Goal: Information Seeking & Learning: Learn about a topic

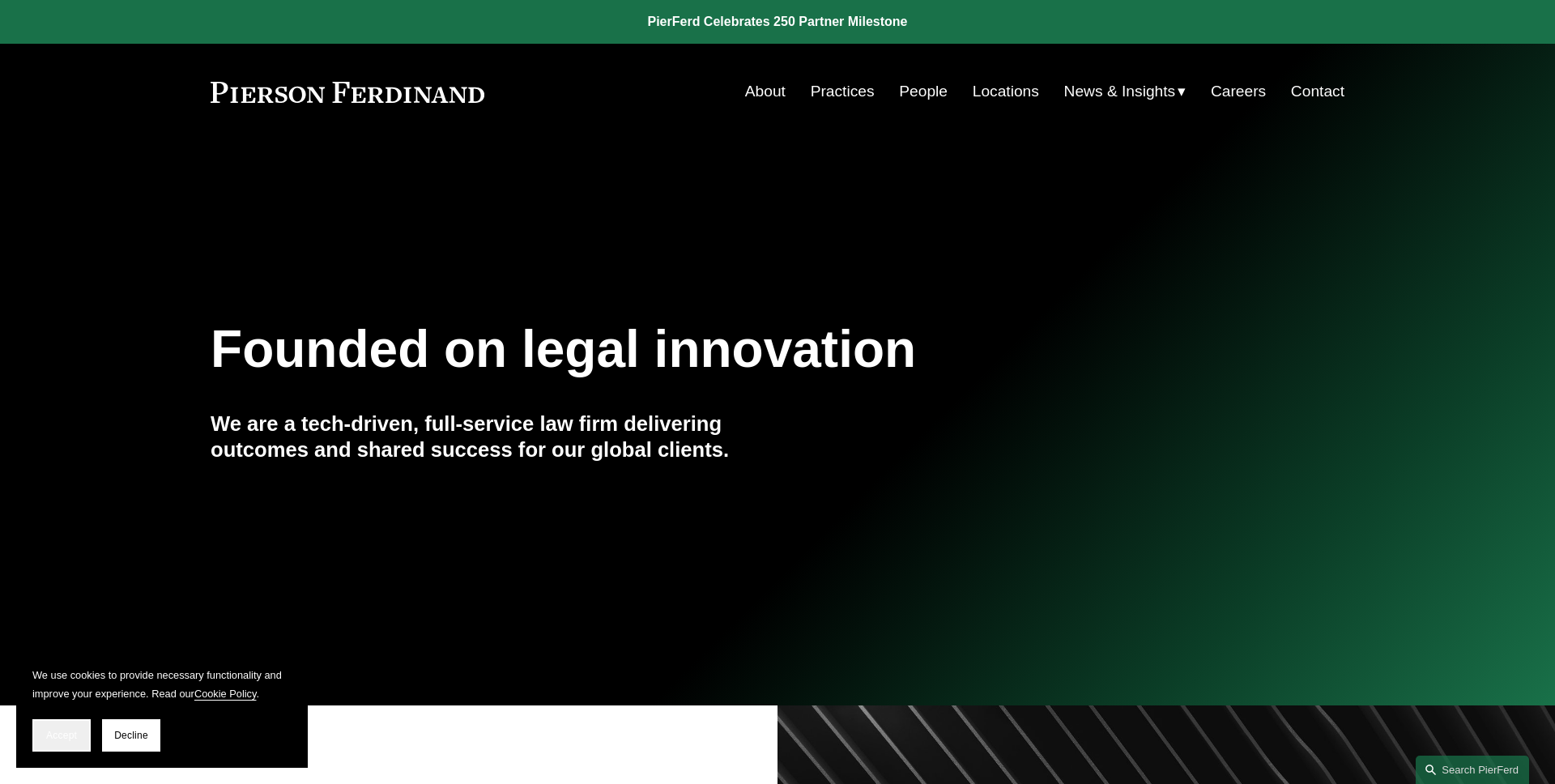
click at [51, 729] on span "Accept" at bounding box center [61, 735] width 30 height 12
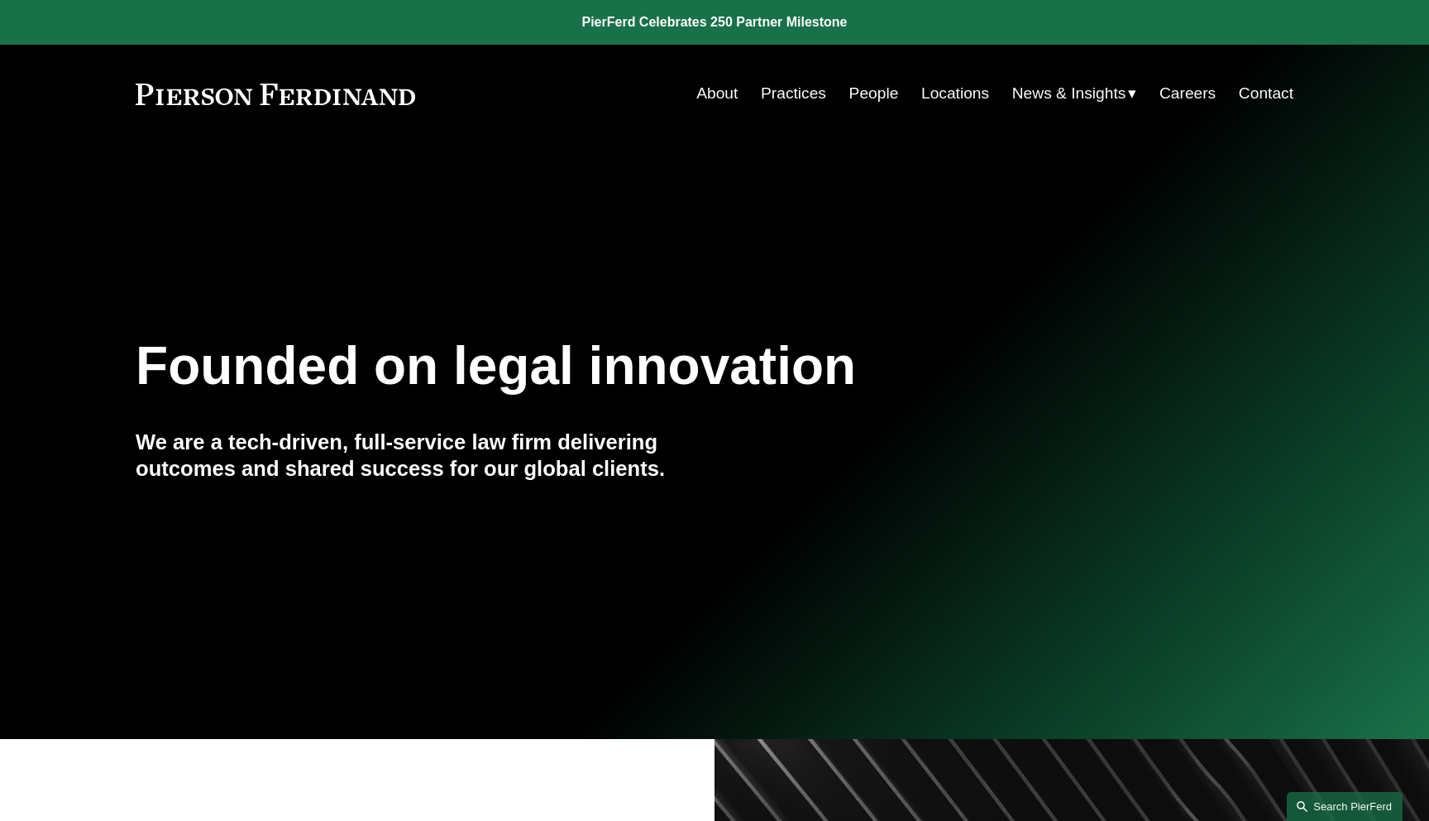
click at [1360, 800] on link "Search this site" at bounding box center [1345, 806] width 116 height 29
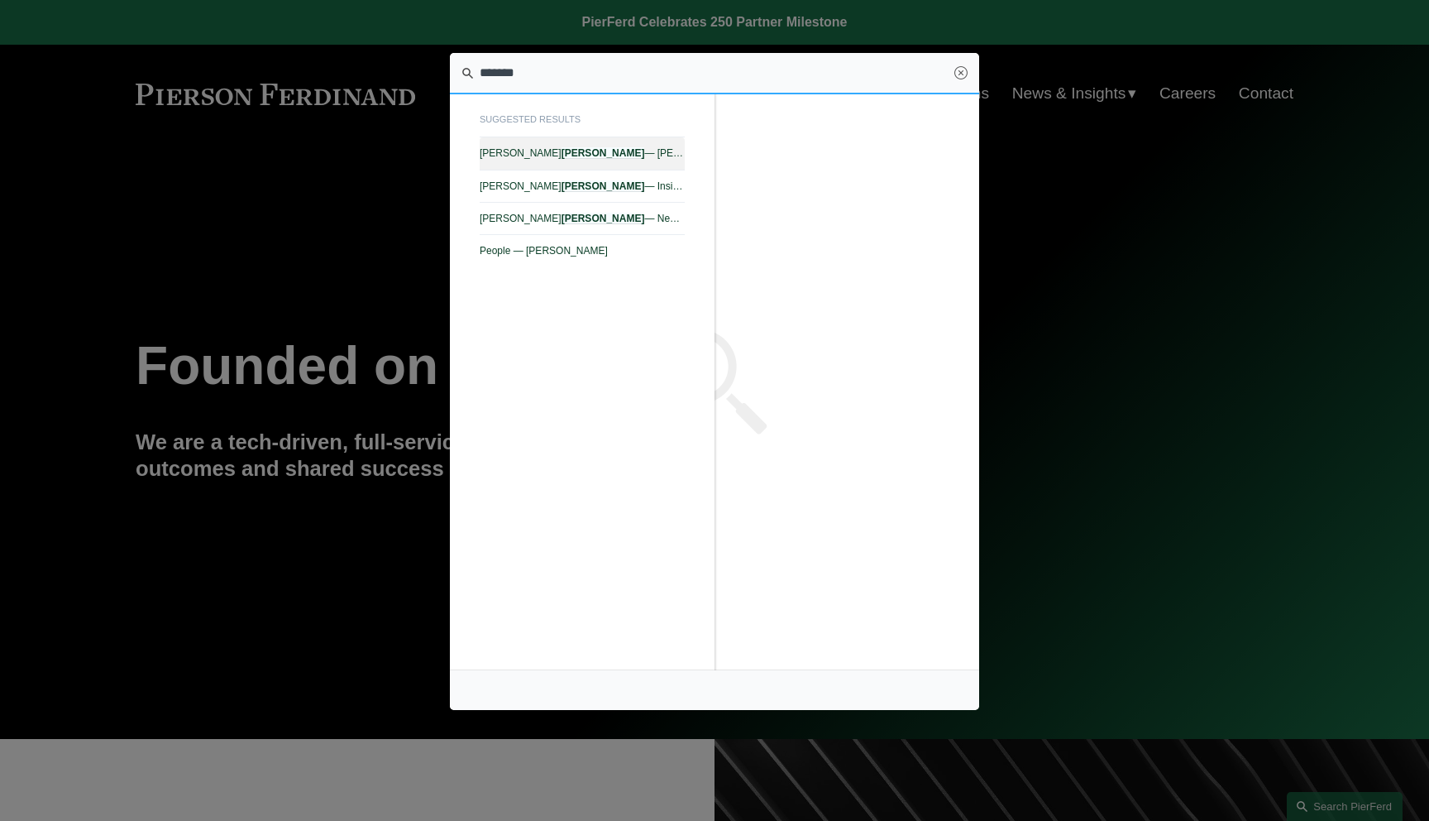
click at [627, 165] on link "Thomas F. Morante — Pierson Ferdinand LLP" at bounding box center [582, 153] width 205 height 32
type input "*******"
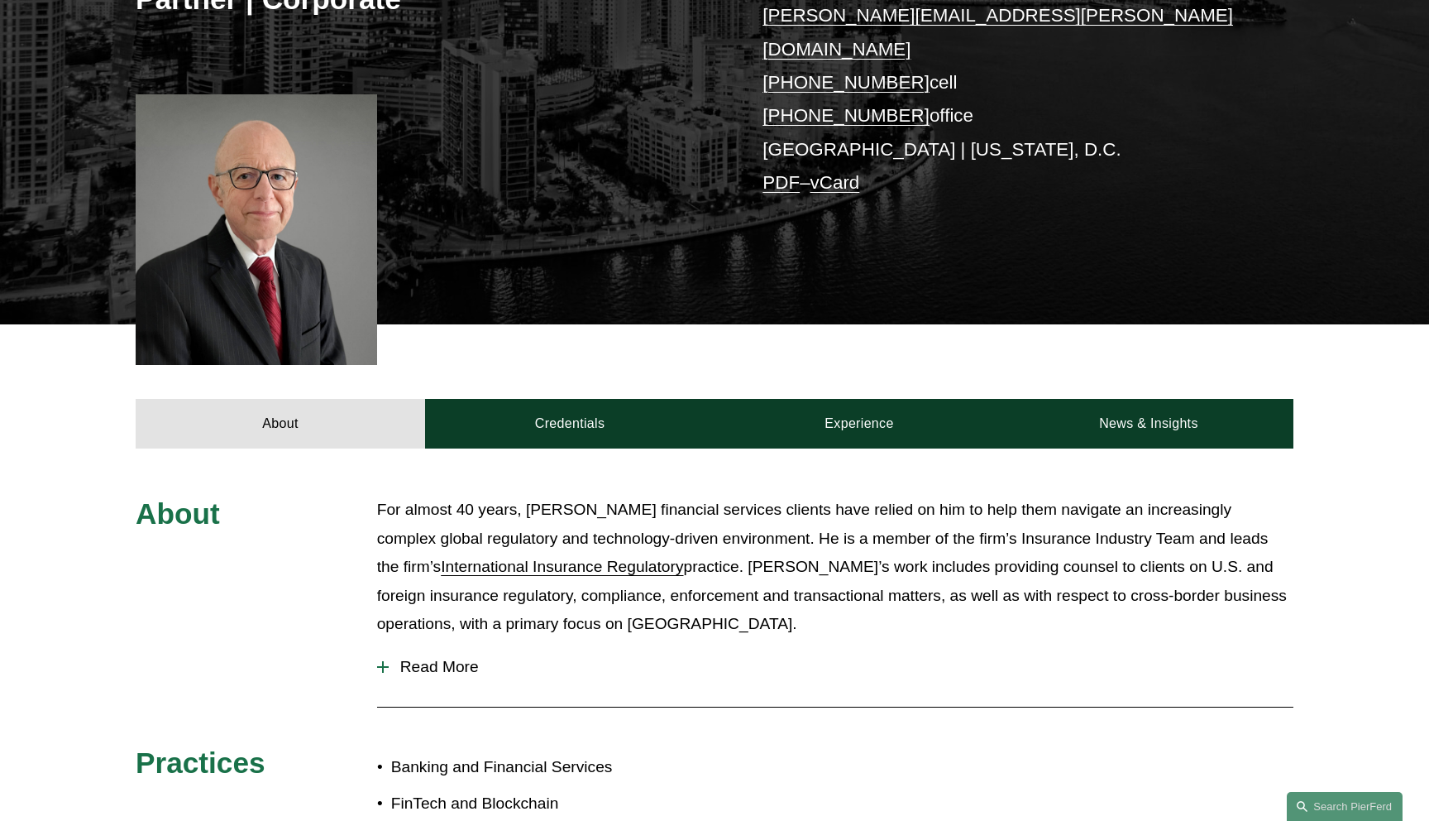
scroll to position [602, 0]
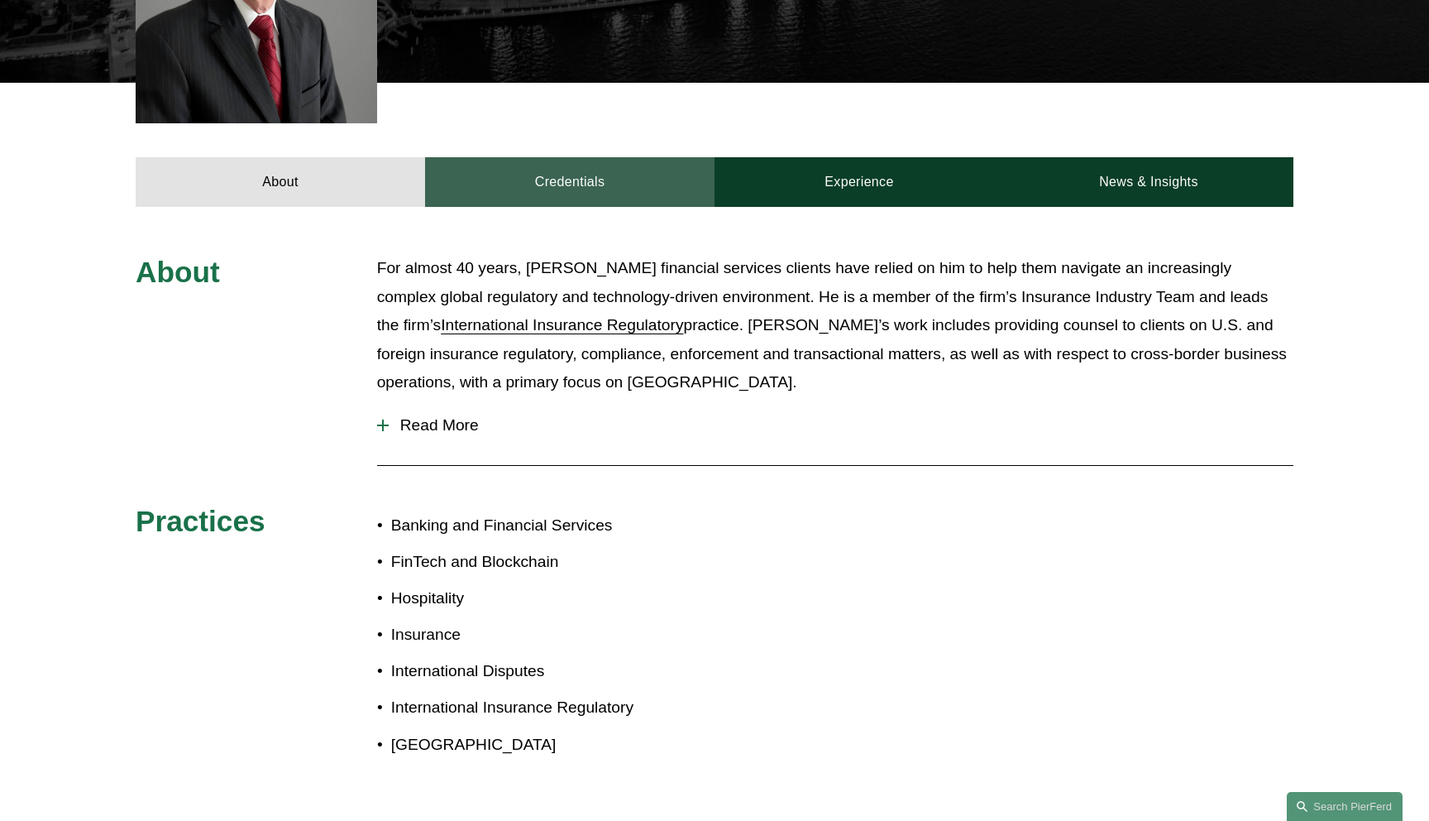
click at [596, 167] on link "Credentials" at bounding box center [570, 182] width 290 height 50
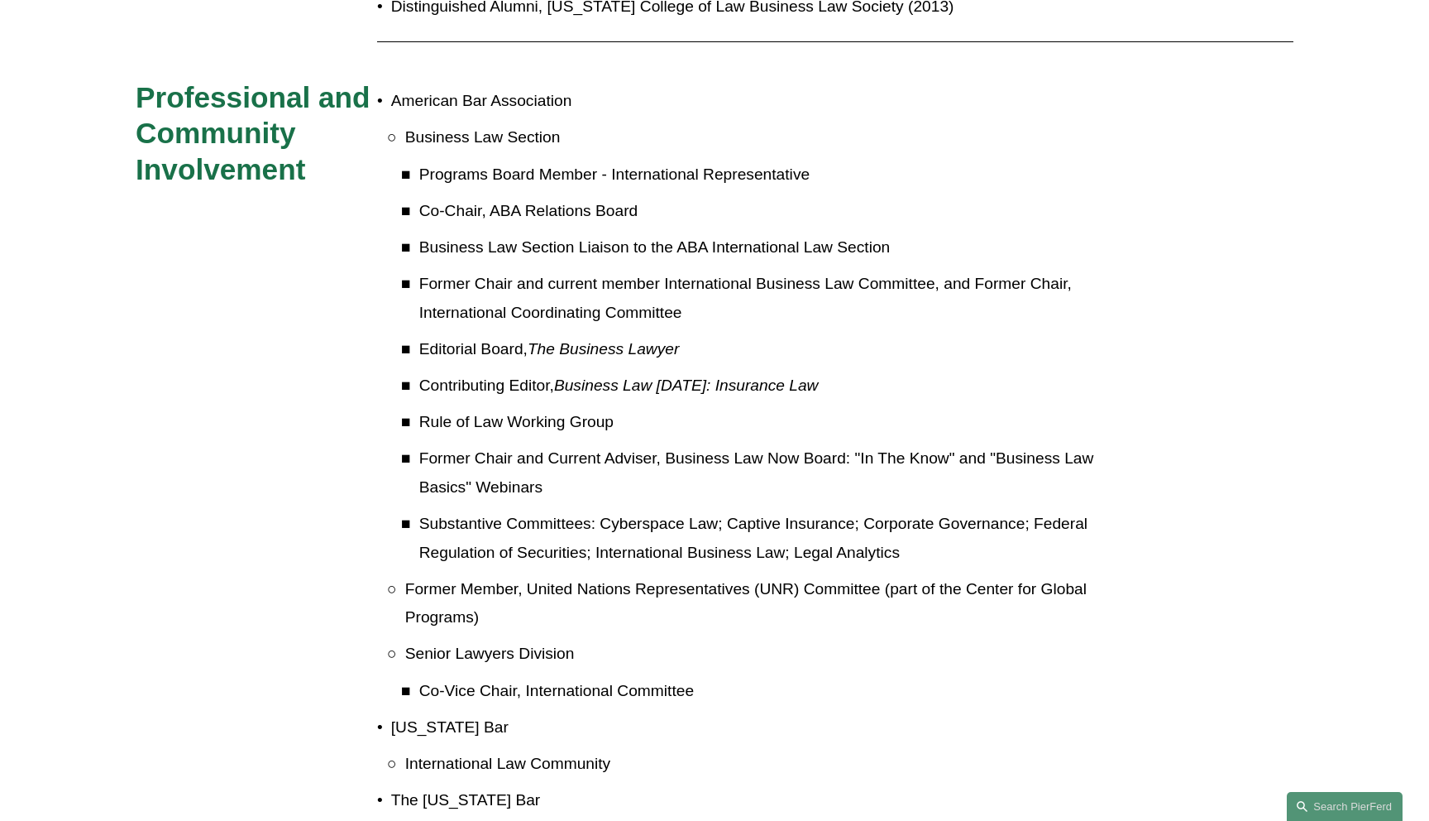
scroll to position [1672, 0]
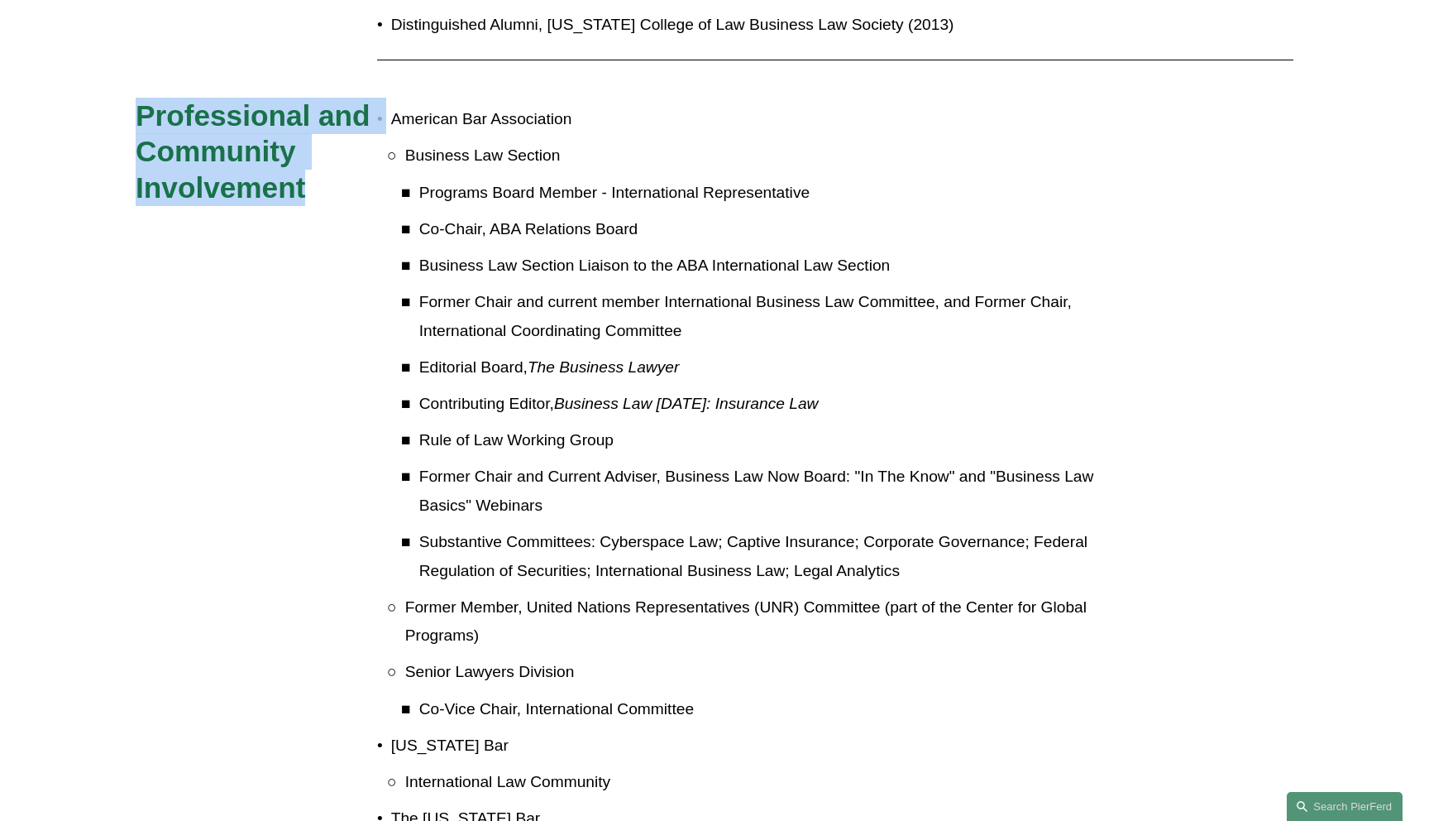
drag, startPoint x: 323, startPoint y: 162, endPoint x: 124, endPoint y: 73, distance: 217.7
click at [124, 73] on div "Admissions [US_STATE] [US_STATE] [US_STATE] Education [GEOGRAPHIC_DATA], LL.M.,…" at bounding box center [714, 176] width 1429 height 1985
copy span "Professional and Community Involvement"
click at [247, 247] on div "Admissions [US_STATE] [US_STATE] [US_STATE] Education [GEOGRAPHIC_DATA], LL.M.,…" at bounding box center [714, 176] width 1429 height 1985
drag, startPoint x: 301, startPoint y: 158, endPoint x: 143, endPoint y: 65, distance: 183.2
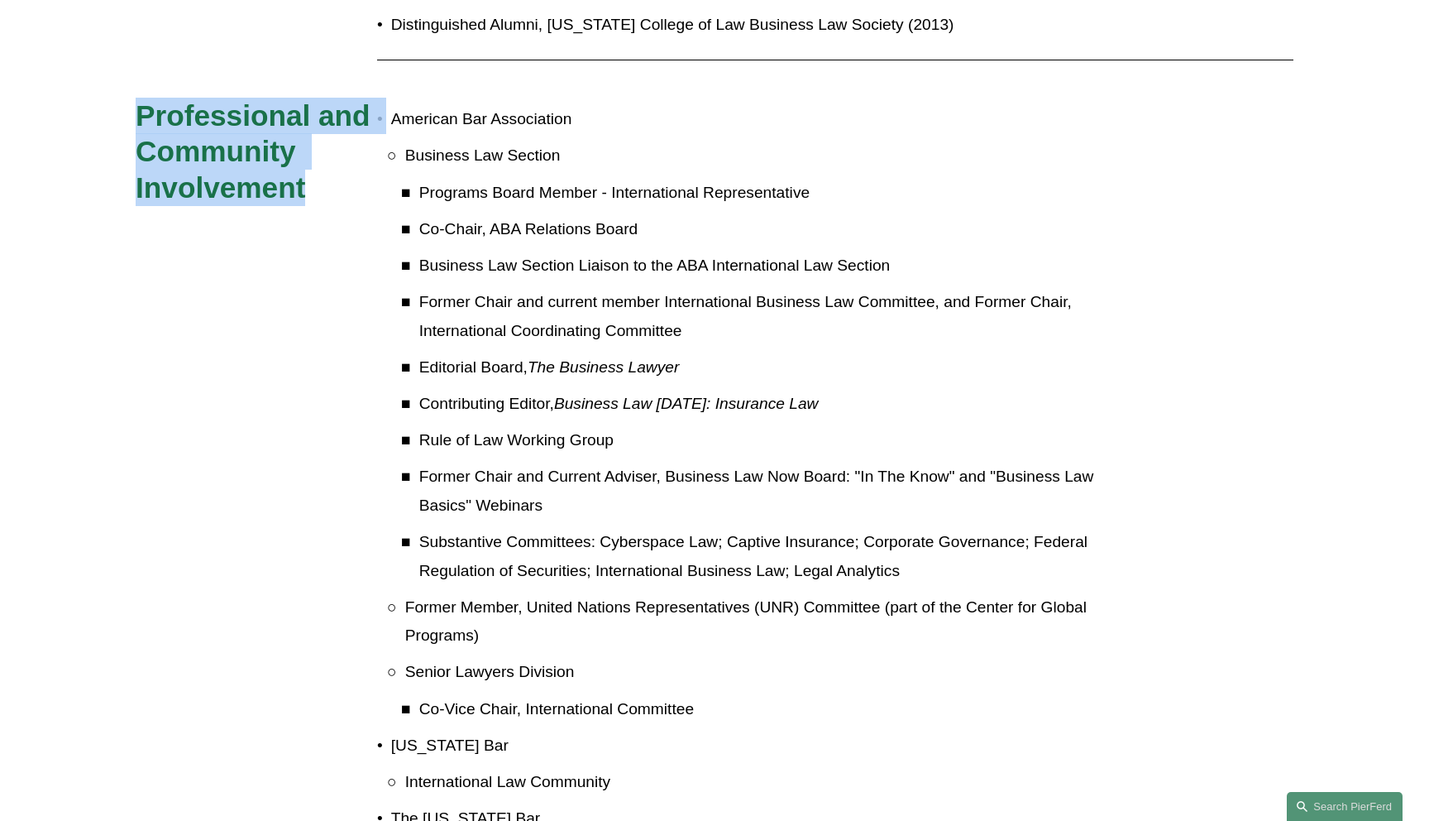
click at [143, 99] on span "Professional and Community Involvement" at bounding box center [257, 151] width 242 height 104
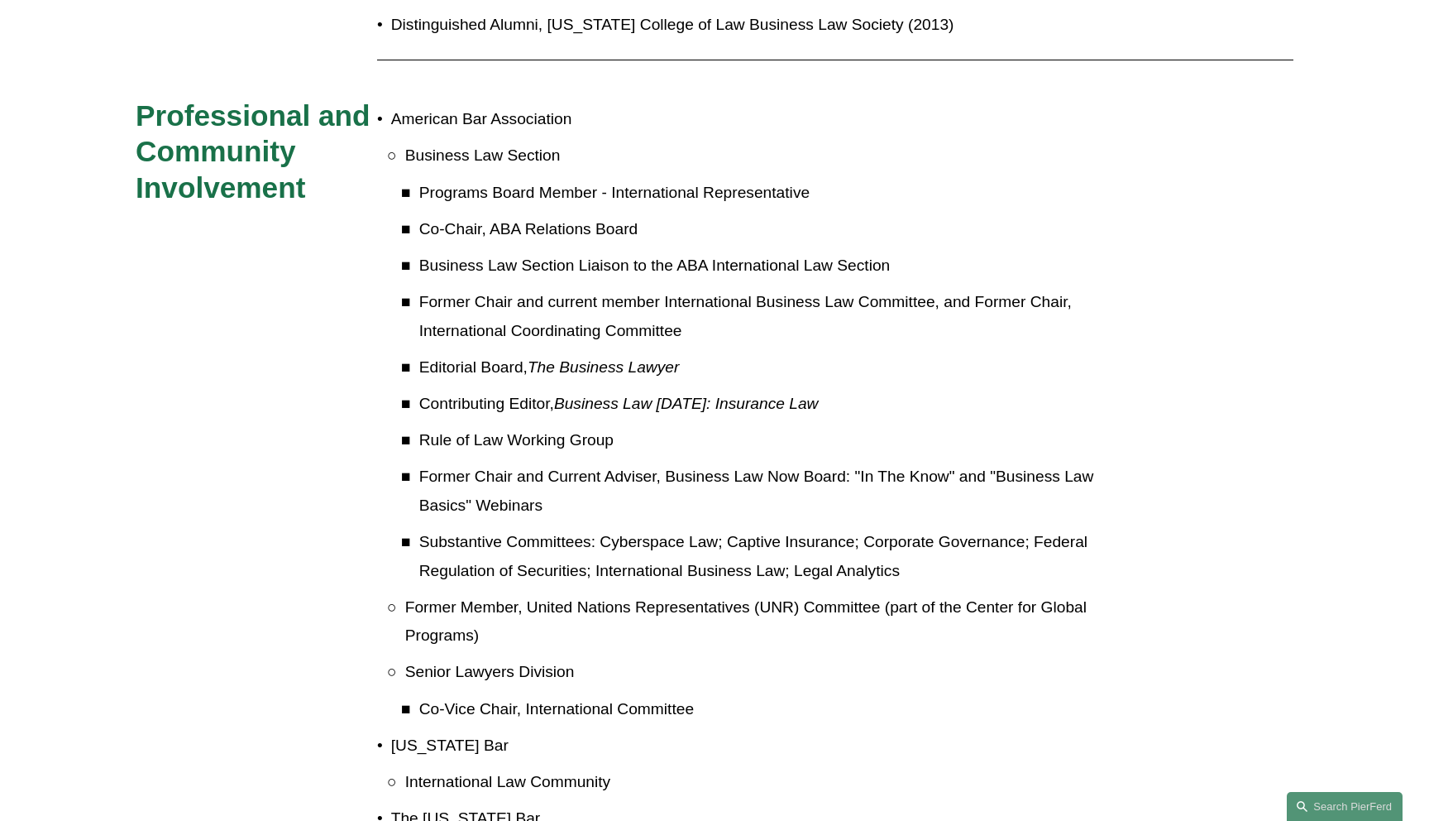
click at [325, 98] on h3 "Professional and Community Involvement" at bounding box center [257, 152] width 242 height 108
drag, startPoint x: 368, startPoint y: 75, endPoint x: 154, endPoint y: 67, distance: 214.4
click at [154, 99] on span "Professional and Community Involvement" at bounding box center [257, 151] width 242 height 104
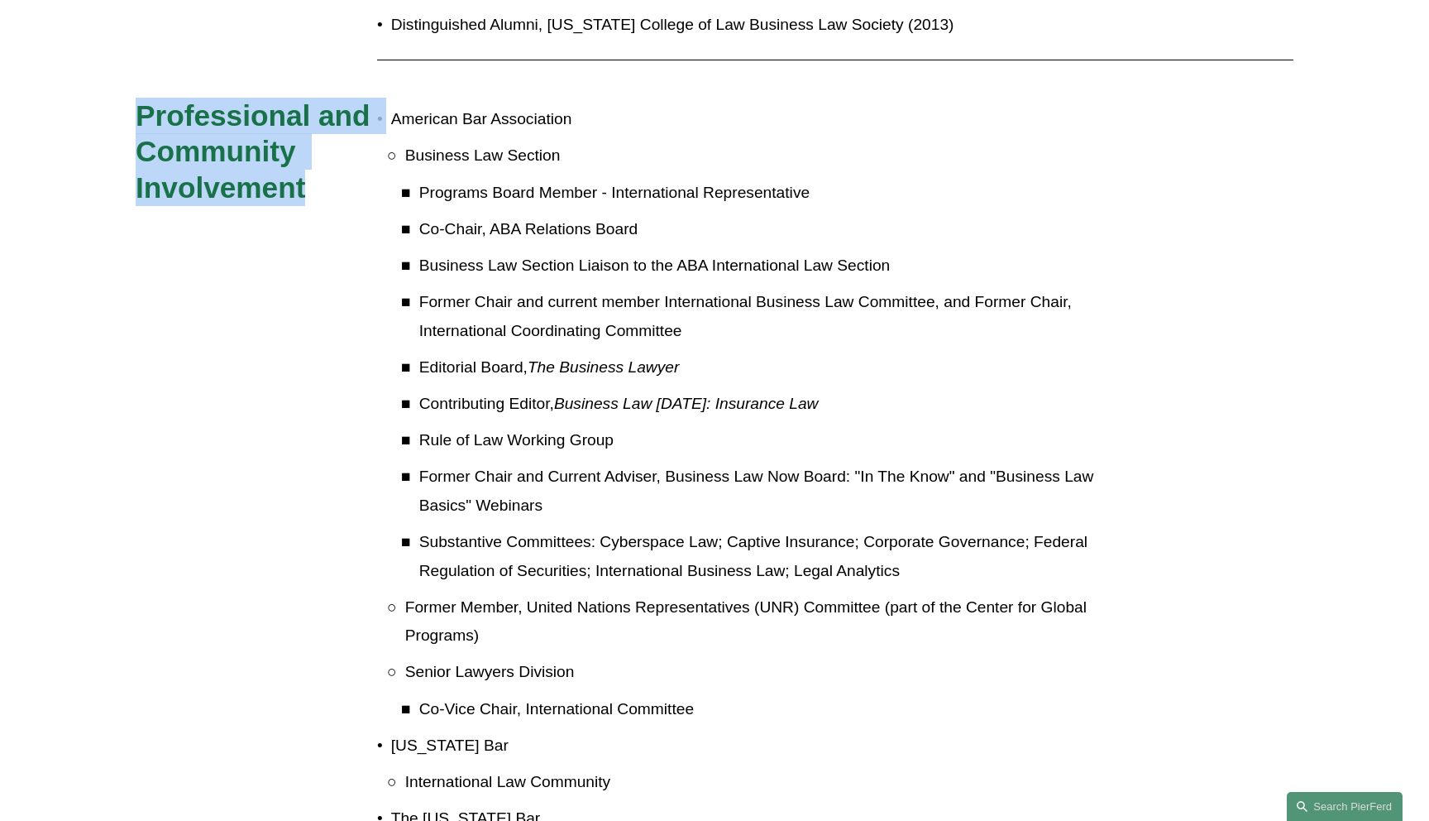
drag, startPoint x: 136, startPoint y: 67, endPoint x: 304, endPoint y: 147, distance: 185.4
click at [304, 147] on span "Professional and Community Involvement" at bounding box center [257, 151] width 242 height 104
copy span "Professional and Community Involvement"
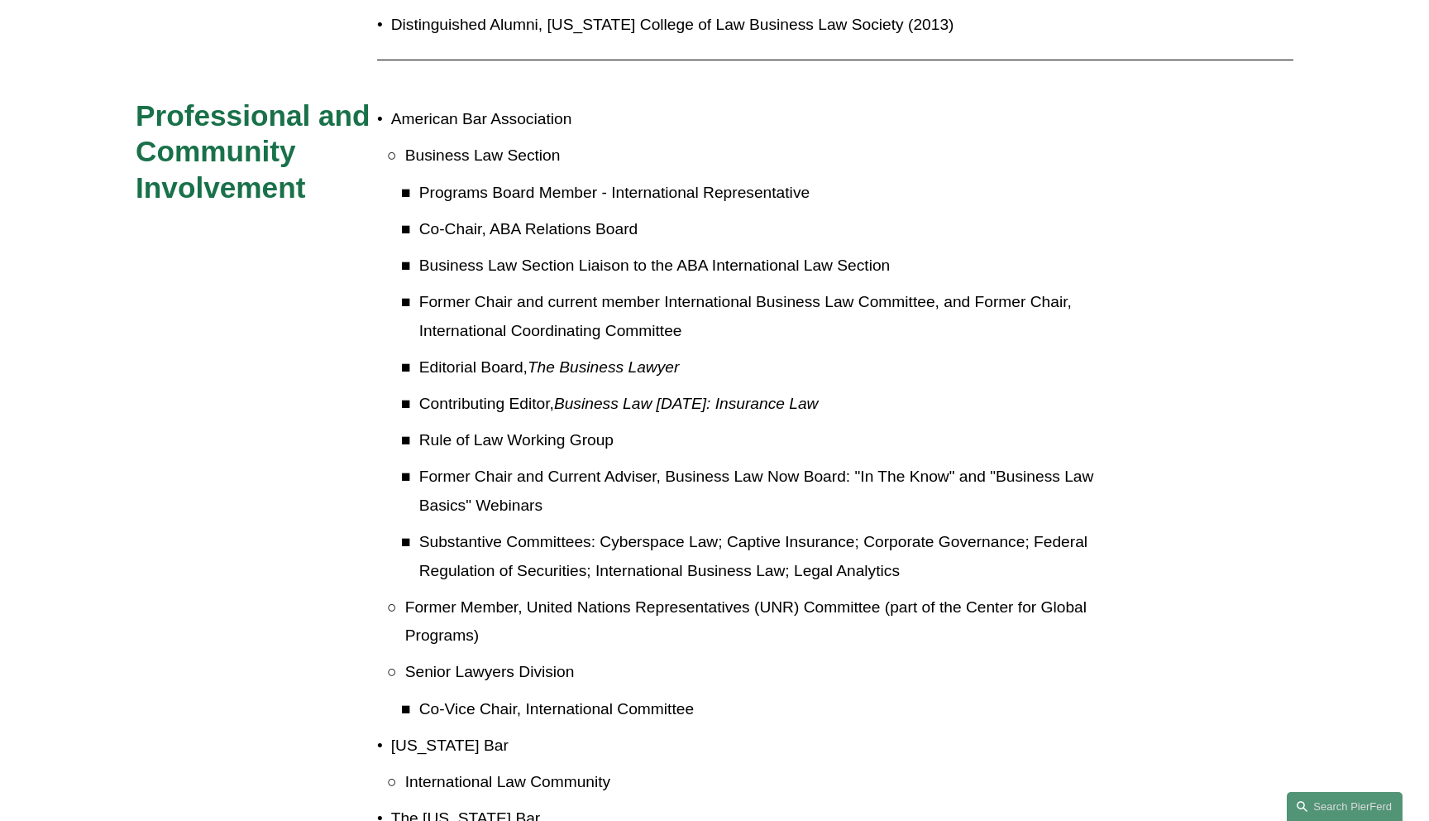
click at [307, 147] on h3 "Professional and Community Involvement" at bounding box center [257, 152] width 242 height 108
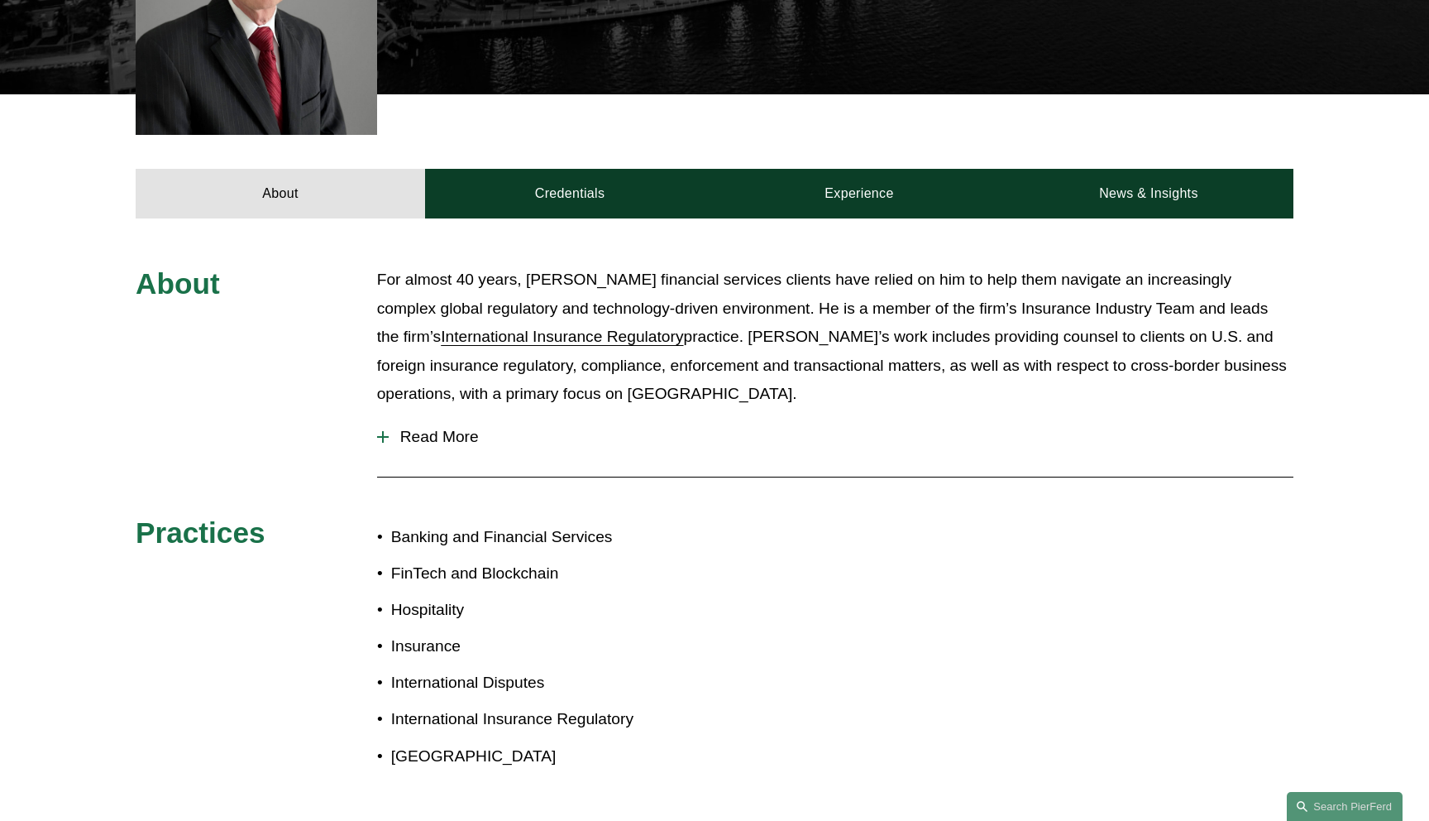
scroll to position [583, 0]
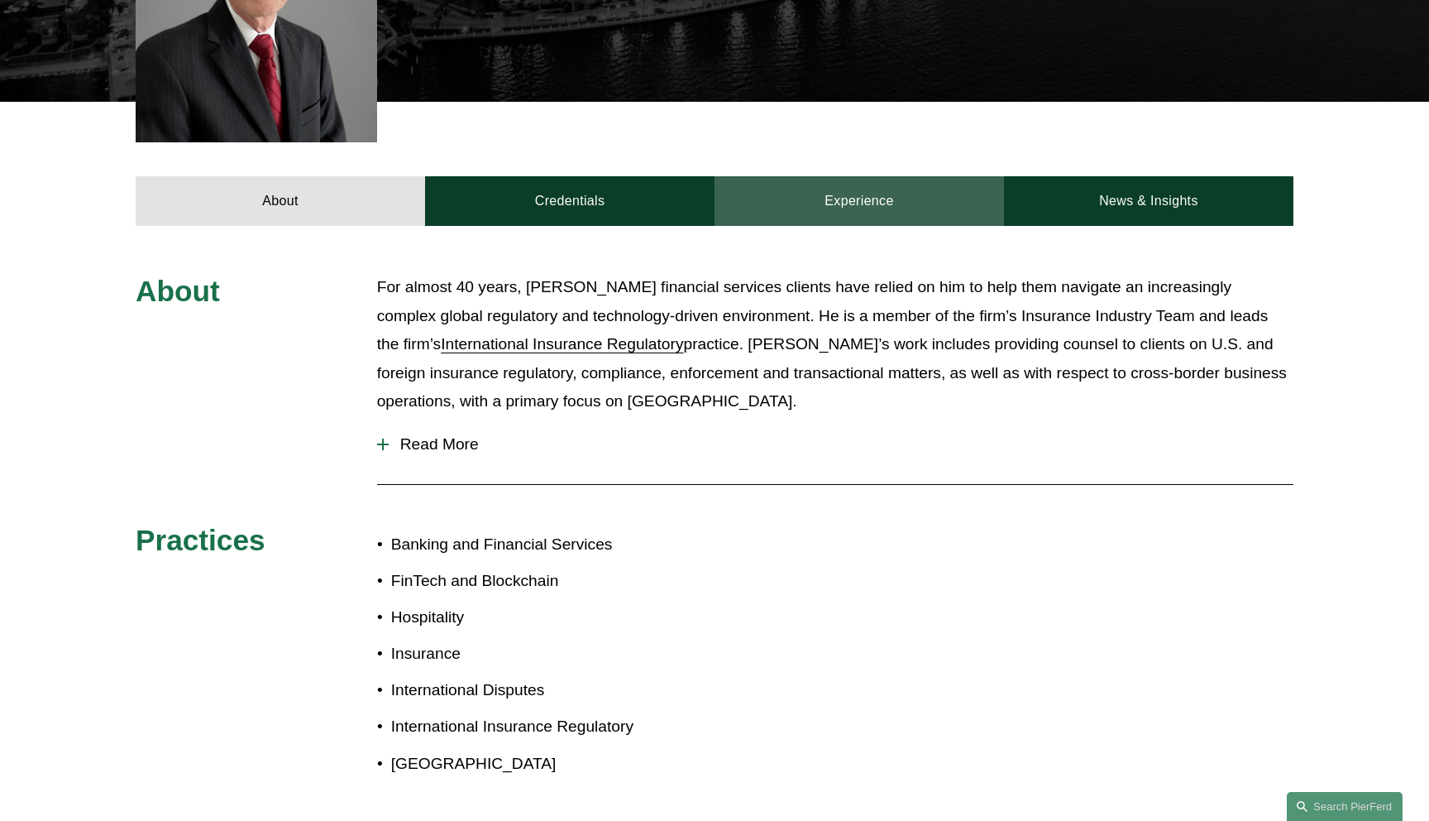
click at [876, 179] on link "Experience" at bounding box center [860, 201] width 290 height 50
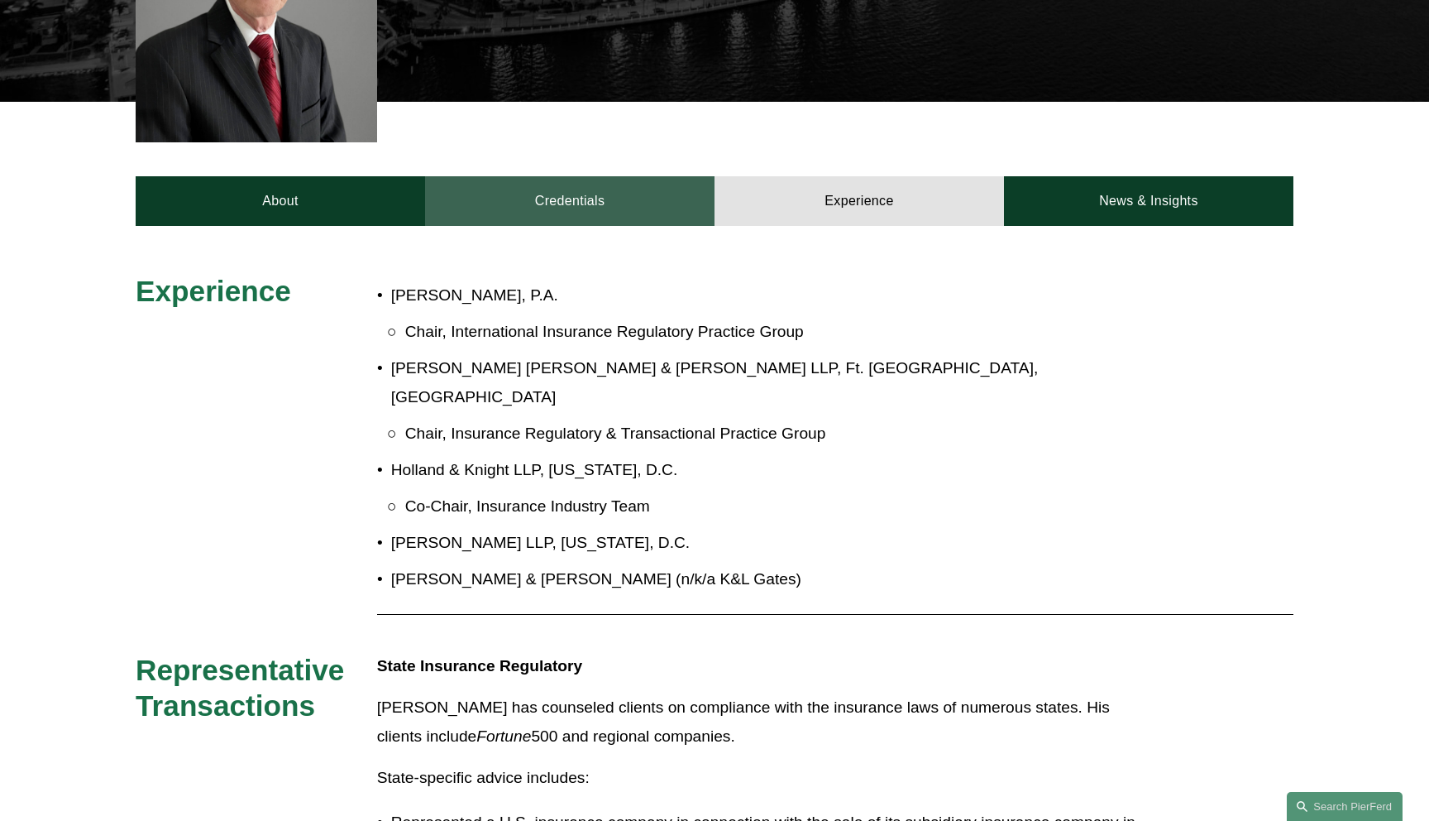
click at [620, 176] on link "Credentials" at bounding box center [570, 201] width 290 height 50
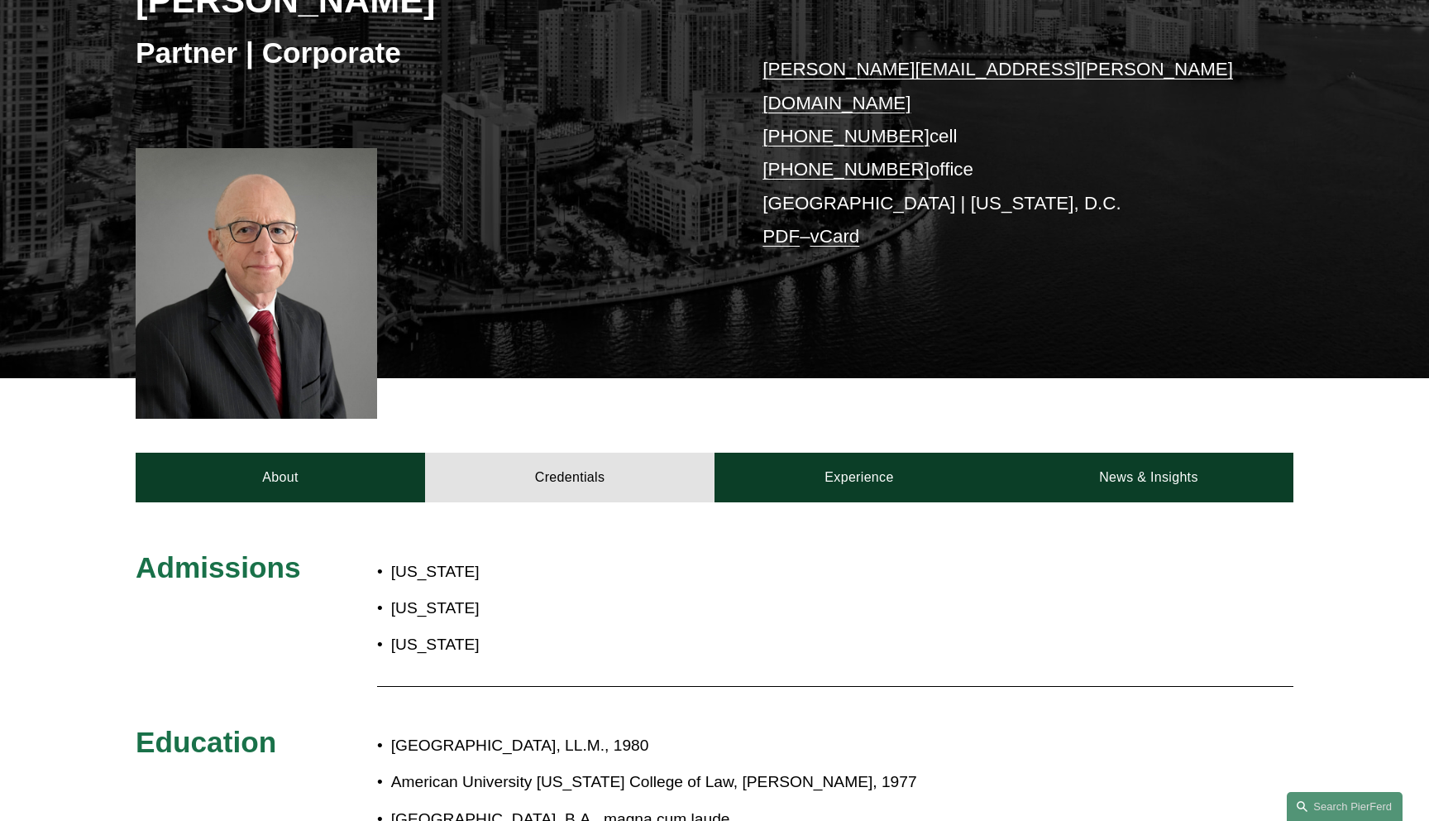
scroll to position [0, 0]
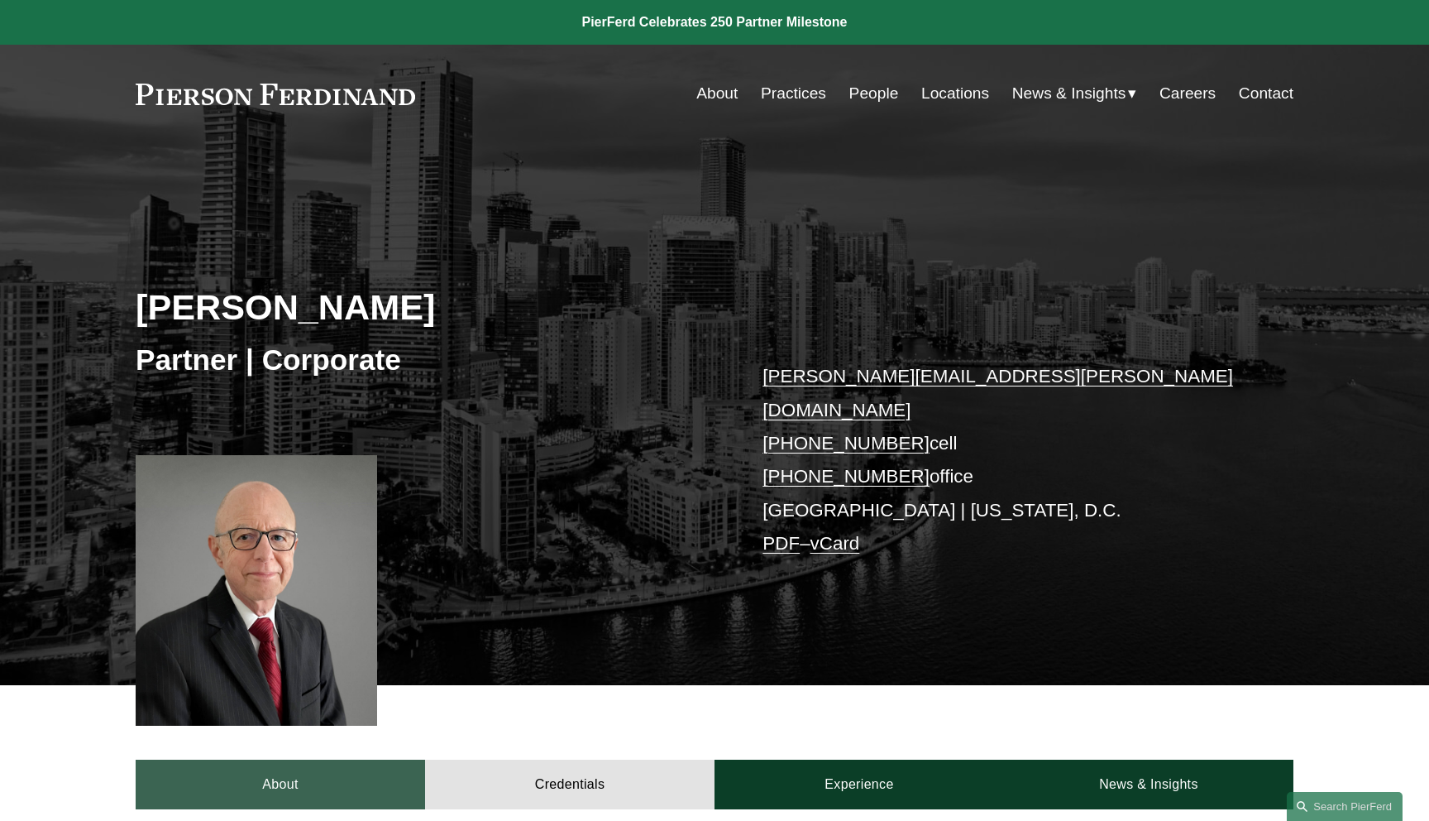
click at [296, 759] on link "About" at bounding box center [281, 784] width 290 height 50
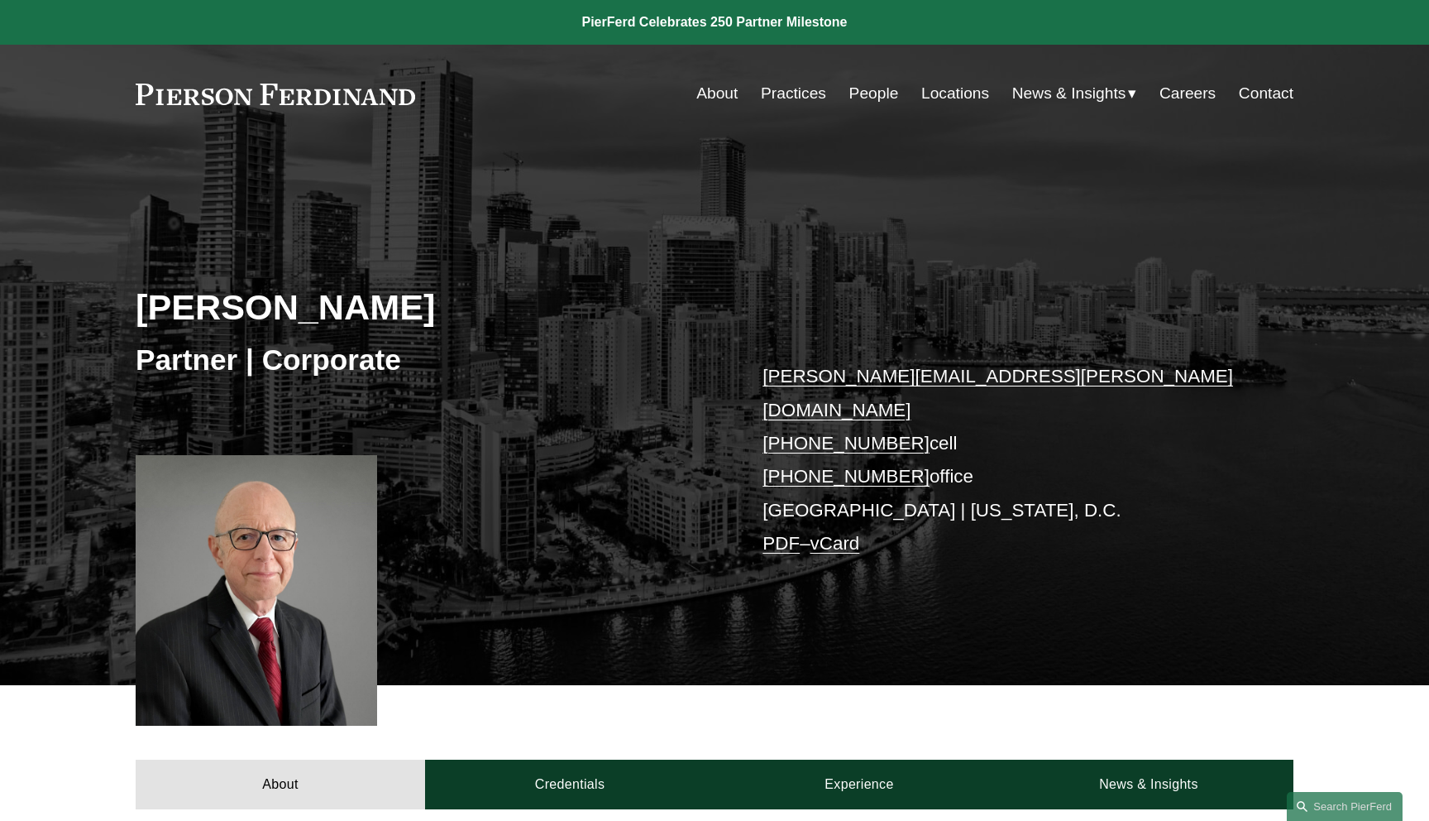
click at [784, 533] on link "PDF" at bounding box center [781, 543] width 37 height 21
click at [754, 300] on div "Thomas F. Morante Partner | Corporate thomas.morante@pierferd.com +1.202.369.44…" at bounding box center [714, 435] width 1429 height 499
